Goal: Task Accomplishment & Management: Manage account settings

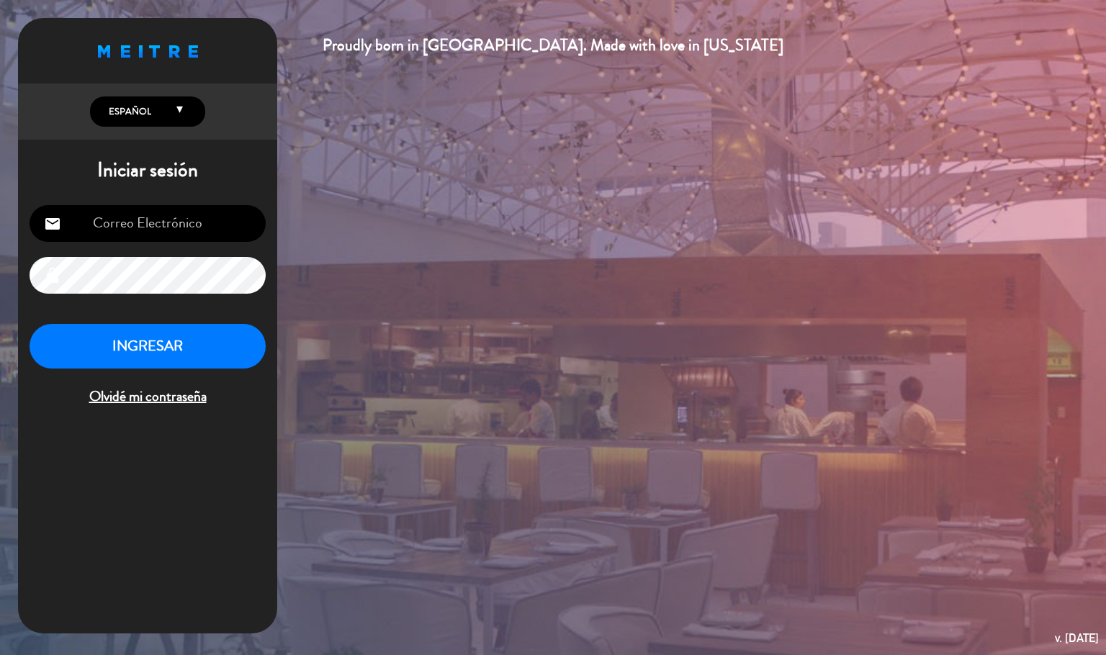
type input "[EMAIL_ADDRESS][DOMAIN_NAME]"
click at [178, 338] on button "INGRESAR" at bounding box center [148, 346] width 236 height 45
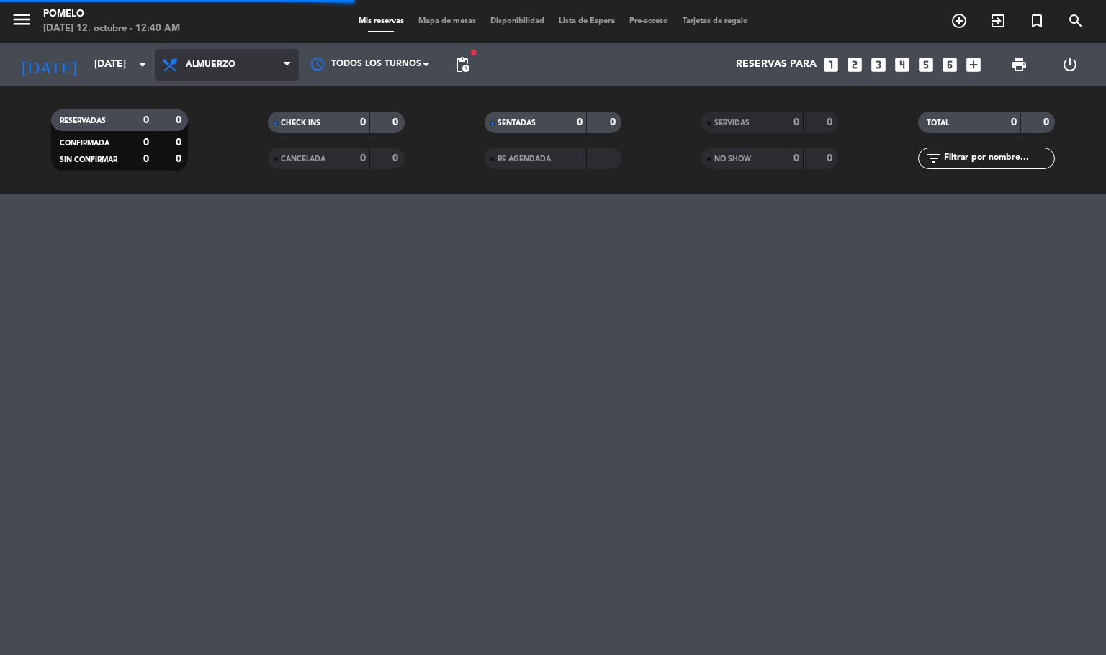
click at [270, 52] on span "Almuerzo" at bounding box center [227, 65] width 144 height 32
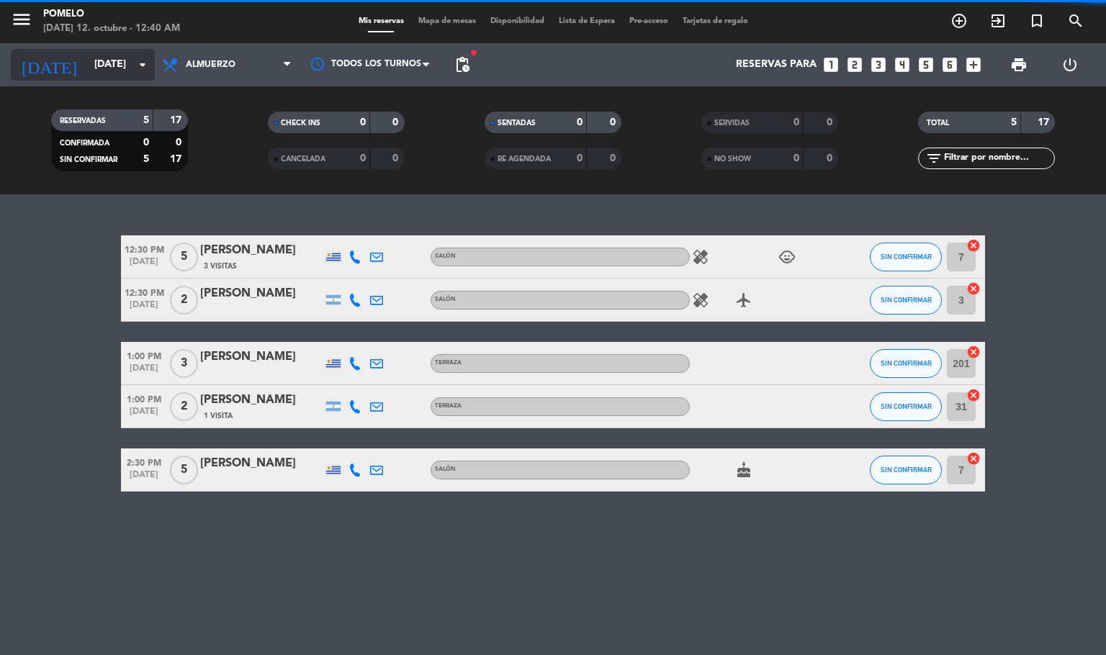
click at [111, 69] on input "[DATE]" at bounding box center [155, 65] width 137 height 26
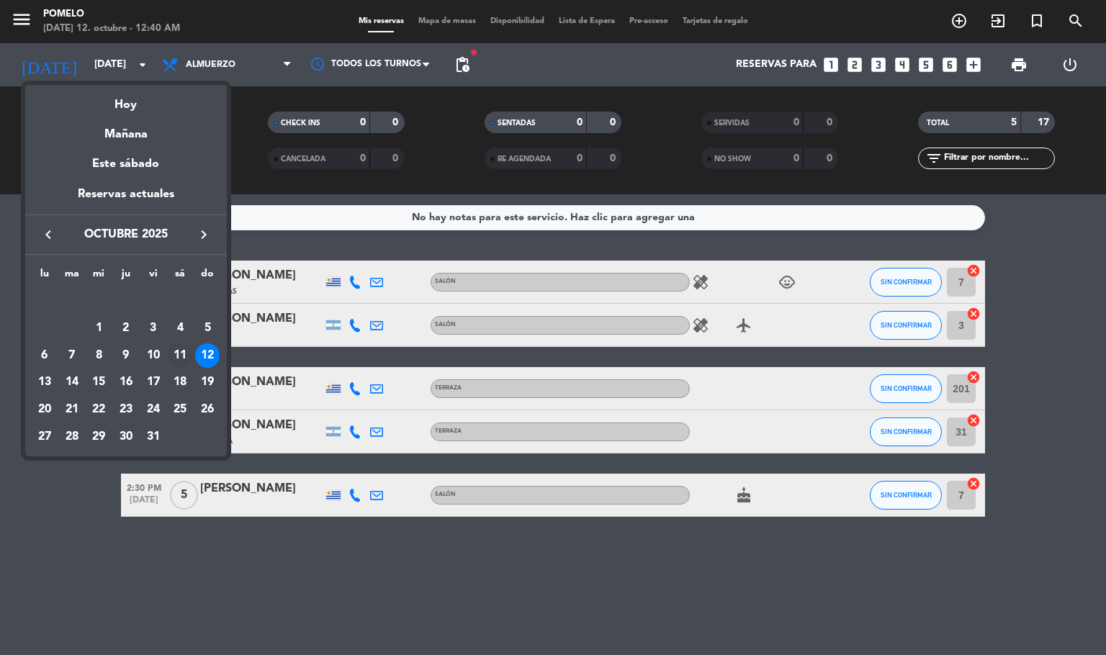
click at [180, 362] on div "11" at bounding box center [180, 356] width 24 height 24
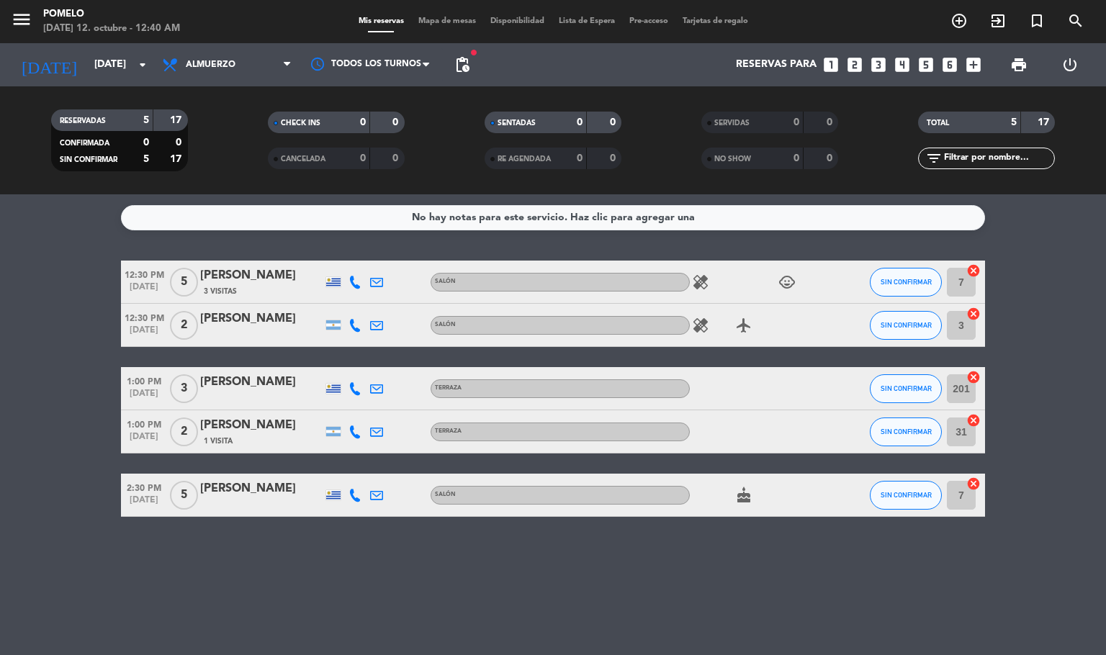
type input "[DATE]"
click at [197, 50] on span "Almuerzo" at bounding box center [227, 65] width 144 height 32
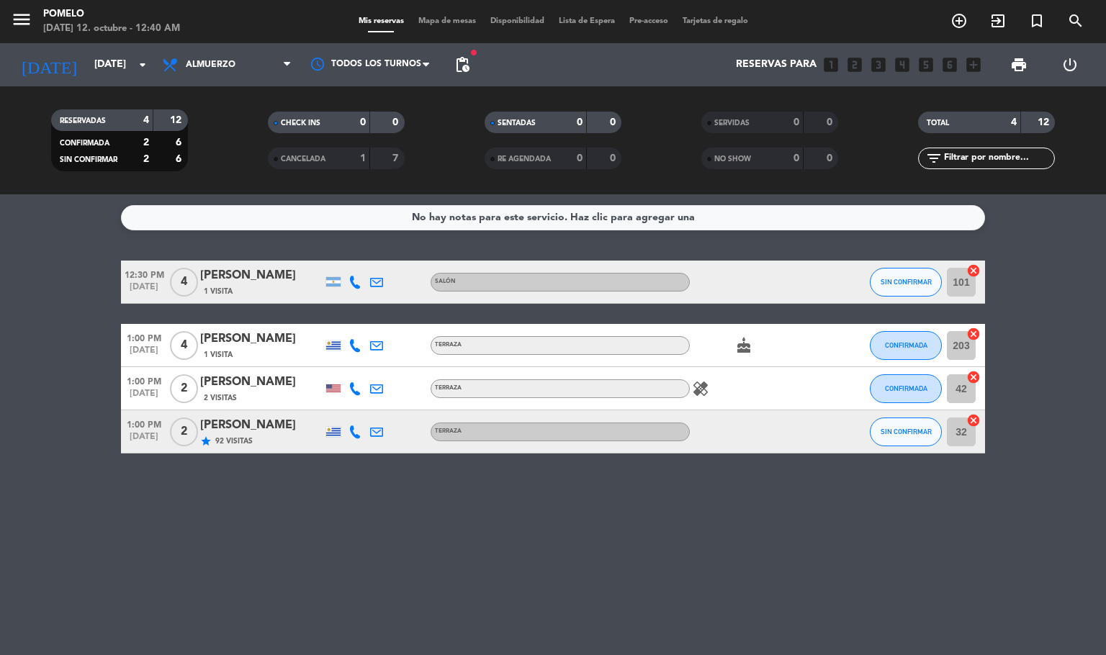
click at [210, 84] on div "Todos los servicios Almuerzo Cena Almuerzo Todos los servicios Almuerzo Cena" at bounding box center [227, 64] width 144 height 43
click at [215, 72] on span "Almuerzo" at bounding box center [227, 65] width 144 height 32
click at [223, 119] on div "menu Pomelo [DATE] 12. octubre - 12:40 AM Mis reservas Mapa de mesas Disponibil…" at bounding box center [553, 97] width 1106 height 194
click at [220, 70] on span "Almuerzo" at bounding box center [227, 65] width 144 height 32
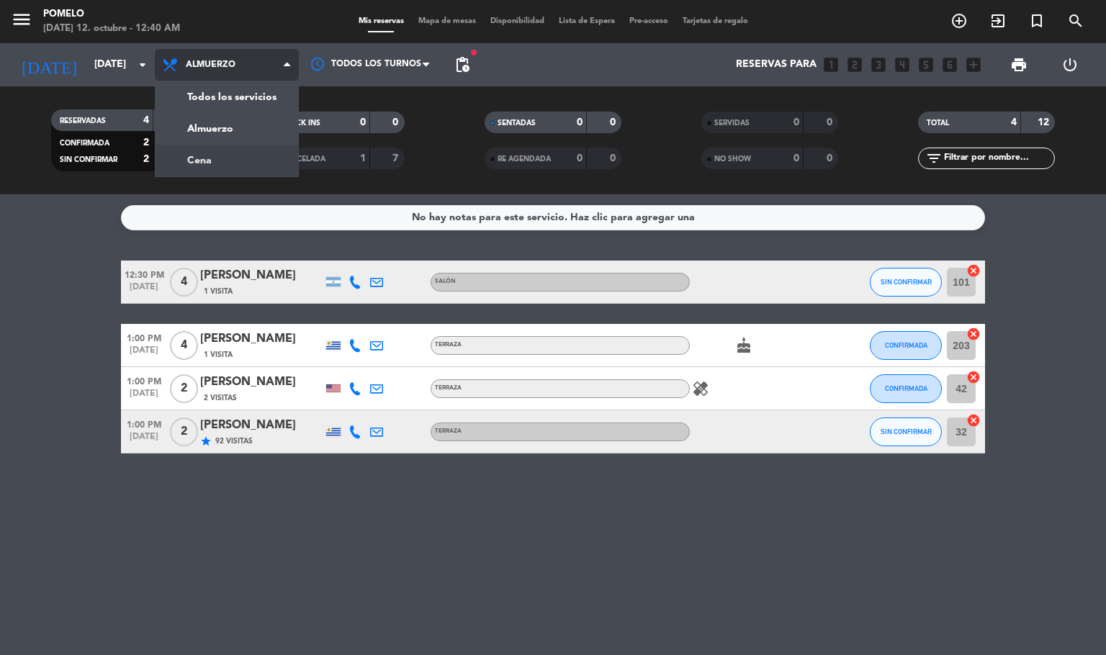
click at [217, 166] on div "menu Pomelo [DATE] 12. octubre - 12:40 AM Mis reservas Mapa de mesas Disponibil…" at bounding box center [553, 97] width 1106 height 194
